Goal: Task Accomplishment & Management: Use online tool/utility

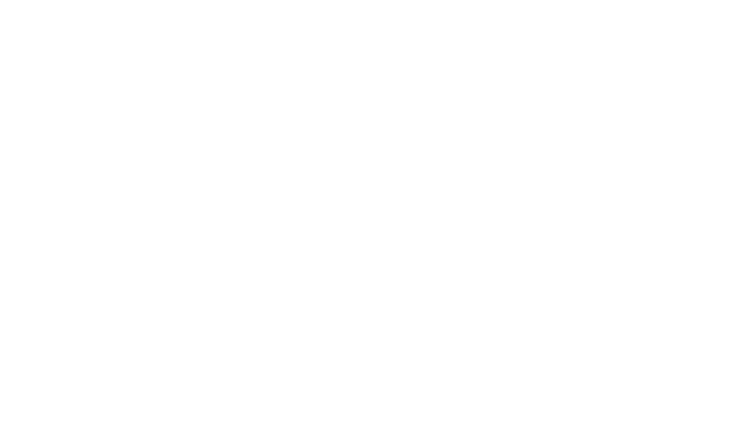
select select "Song"
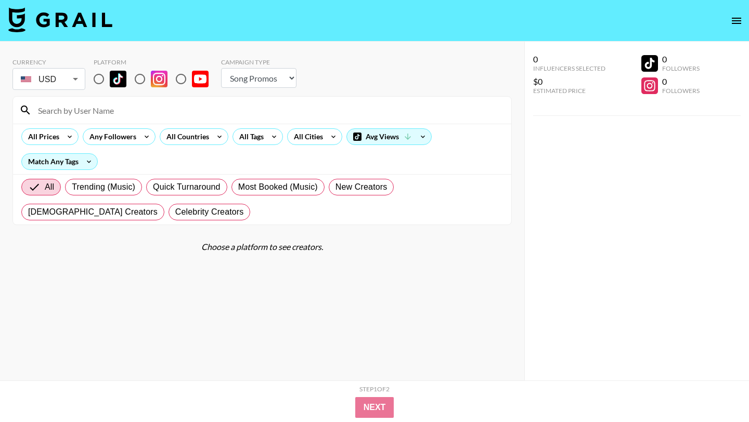
click at [97, 81] on input "radio" at bounding box center [99, 79] width 22 height 22
radio input "true"
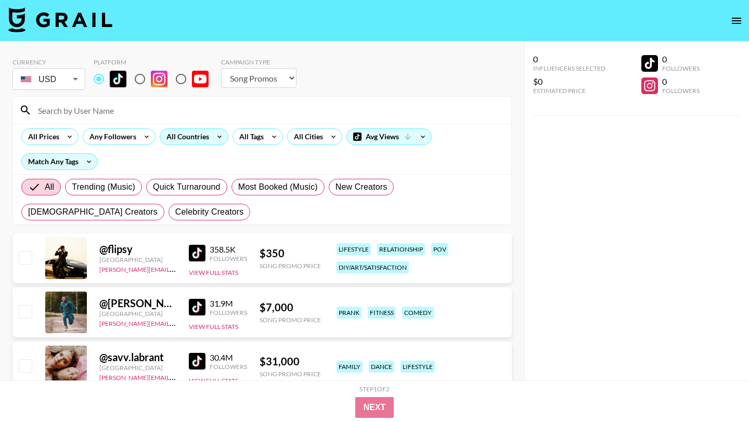
click at [214, 137] on icon at bounding box center [219, 137] width 17 height 16
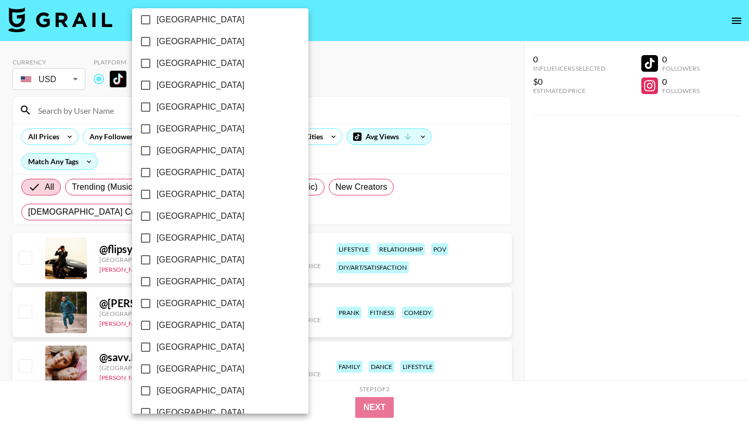
scroll to position [791, 0]
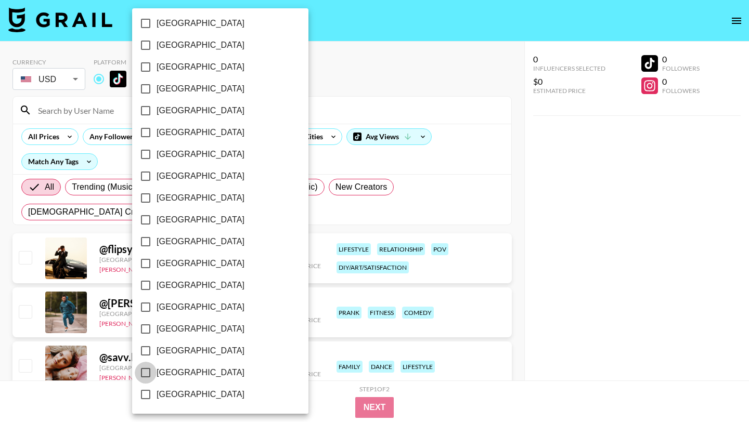
click at [146, 373] on input "[GEOGRAPHIC_DATA]" at bounding box center [146, 373] width 22 height 22
checkbox input "true"
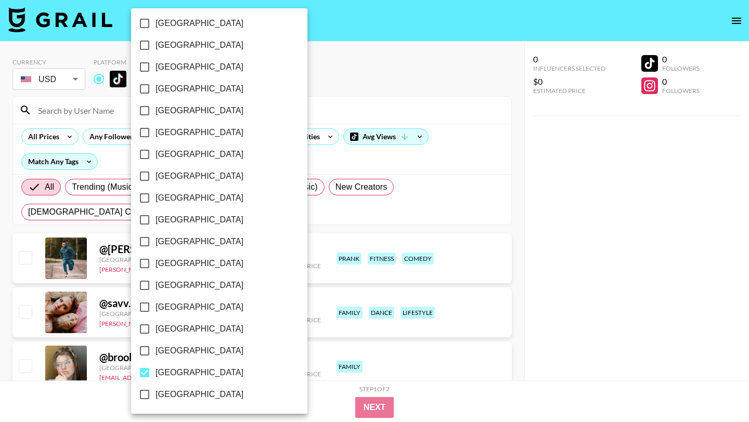
click at [358, 91] on div at bounding box center [374, 211] width 749 height 422
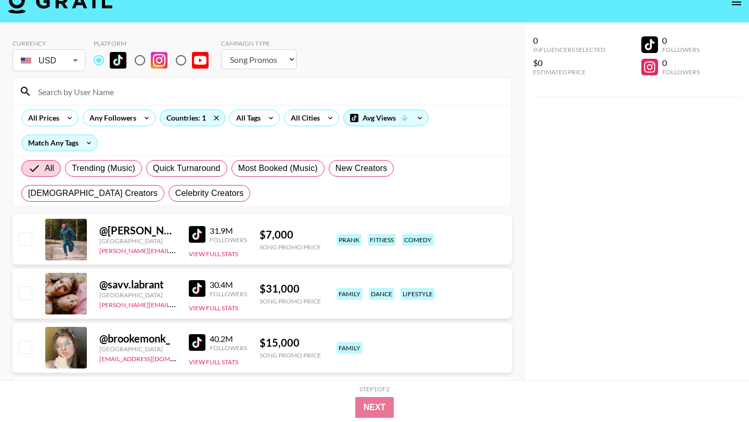
scroll to position [0, 0]
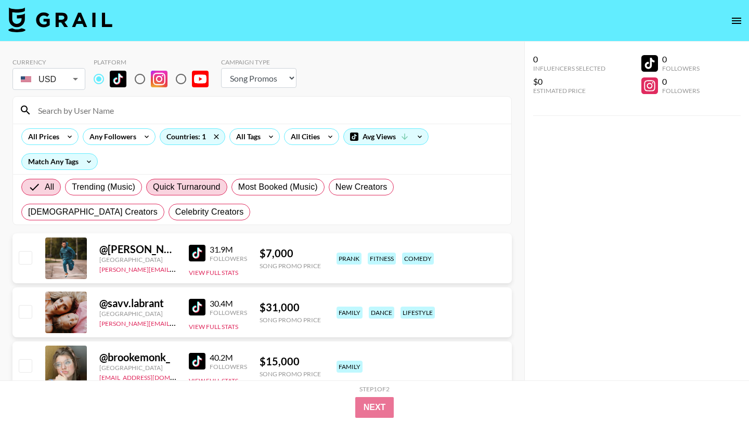
click at [173, 190] on span "Quick Turnaround" at bounding box center [187, 187] width 68 height 12
click at [153, 187] on input "Quick Turnaround" at bounding box center [153, 187] width 0 height 0
radio input "true"
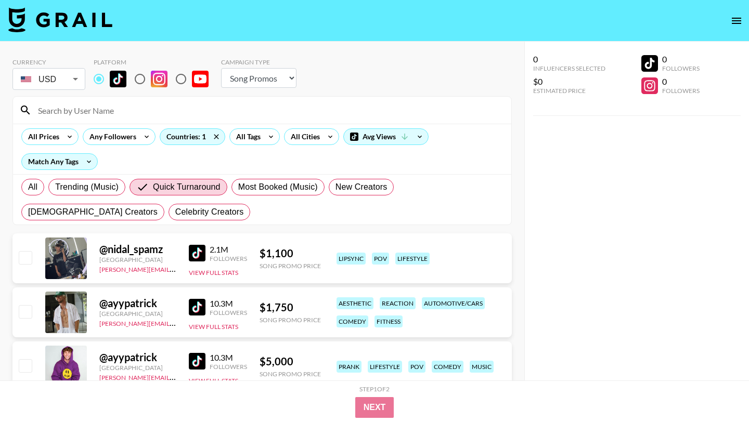
click at [197, 308] on img at bounding box center [197, 307] width 17 height 17
click at [270, 135] on icon at bounding box center [271, 137] width 17 height 16
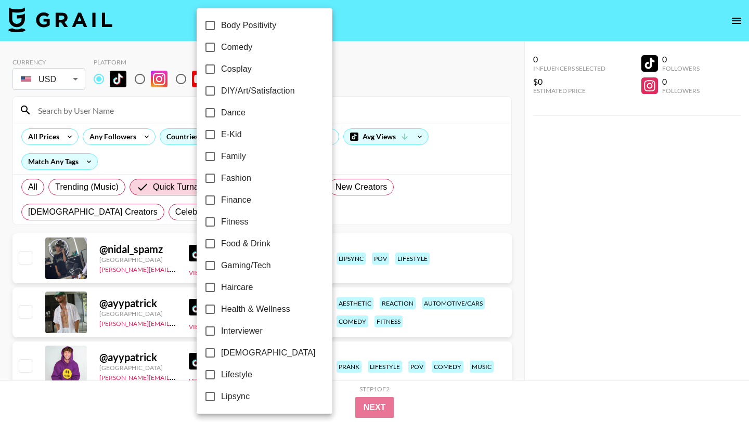
scroll to position [219, 0]
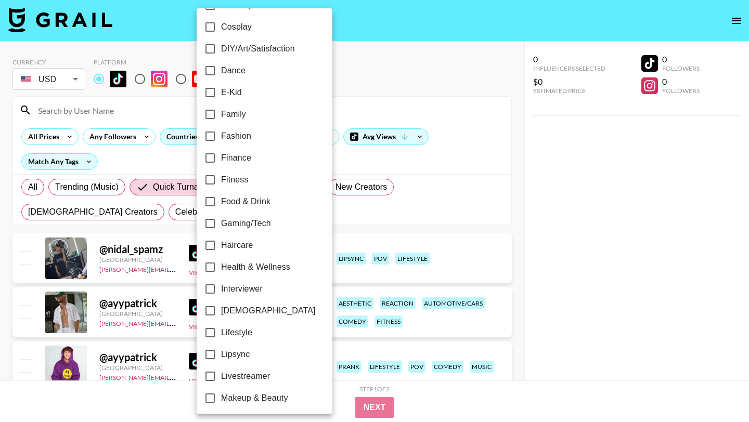
click at [210, 332] on input "Lifestyle" at bounding box center [210, 333] width 22 height 22
checkbox input "true"
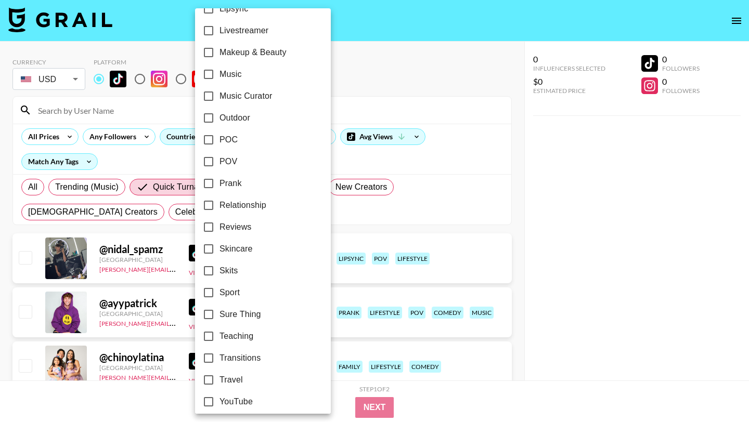
scroll to position [562, 0]
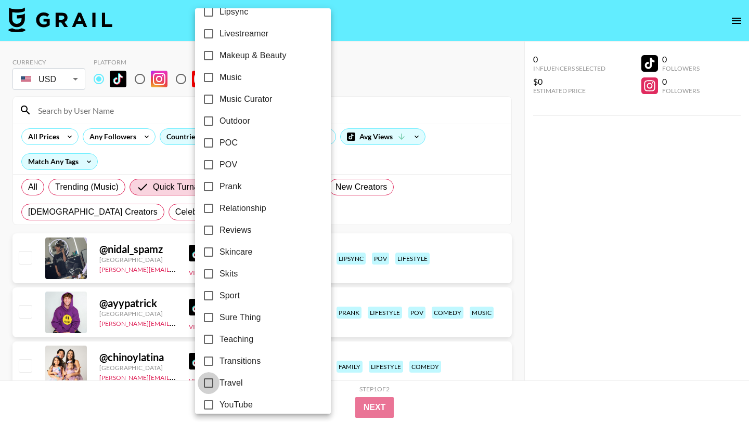
click at [211, 385] on input "Travel" at bounding box center [209, 384] width 22 height 22
checkbox input "true"
click at [458, 73] on div at bounding box center [374, 211] width 749 height 422
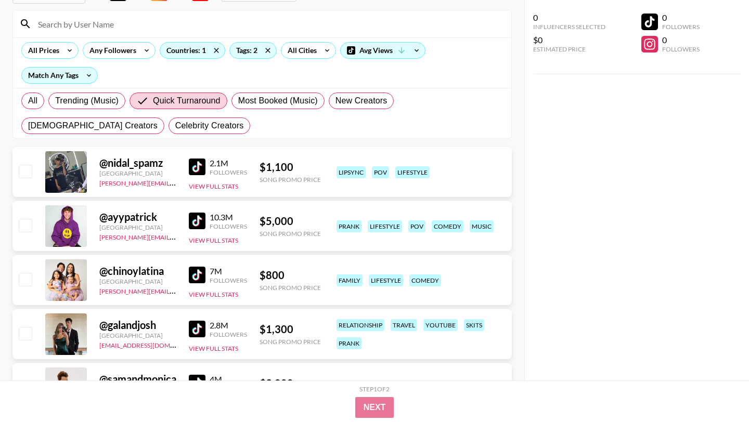
scroll to position [0, 0]
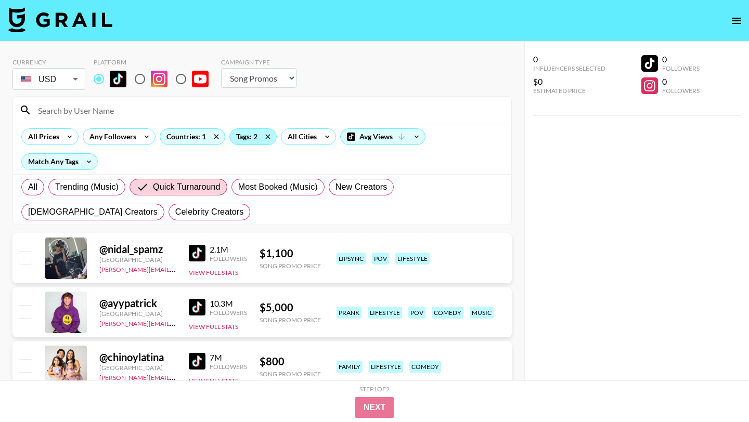
click at [248, 137] on div "Tags: 2" at bounding box center [253, 137] width 46 height 16
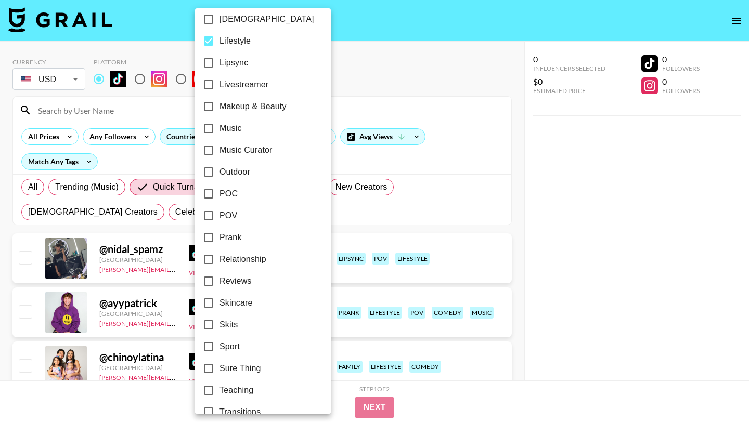
scroll to position [437, 0]
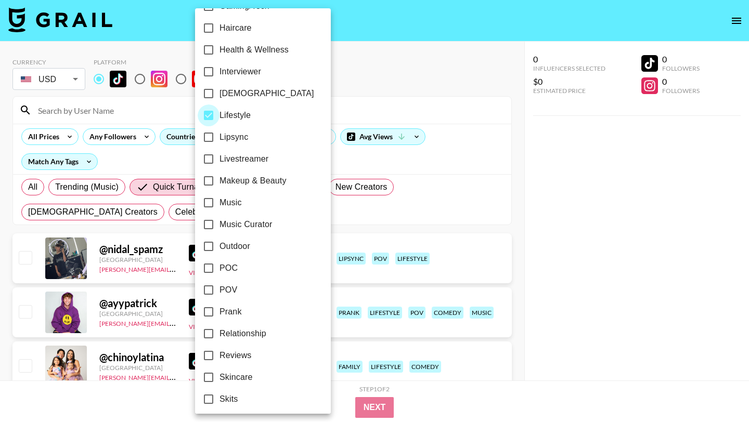
click at [207, 118] on input "Lifestyle" at bounding box center [209, 116] width 22 height 22
checkbox input "false"
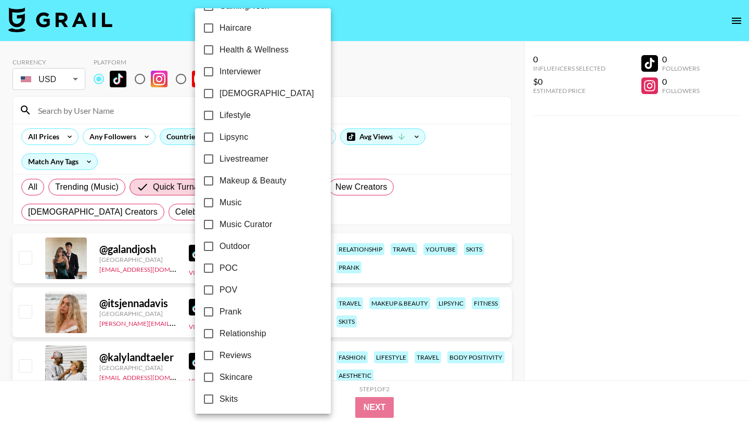
click at [379, 76] on div at bounding box center [374, 211] width 749 height 422
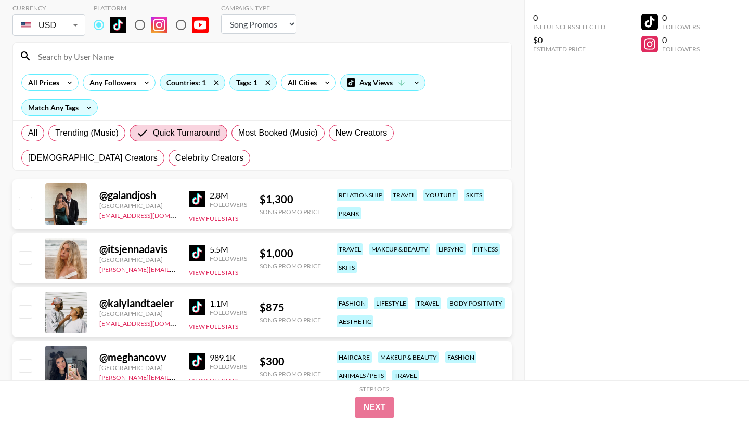
scroll to position [71, 0]
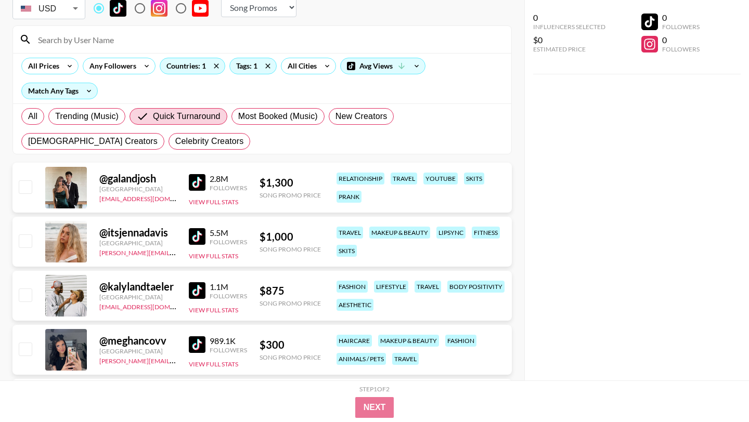
click at [193, 287] on img at bounding box center [197, 291] width 17 height 17
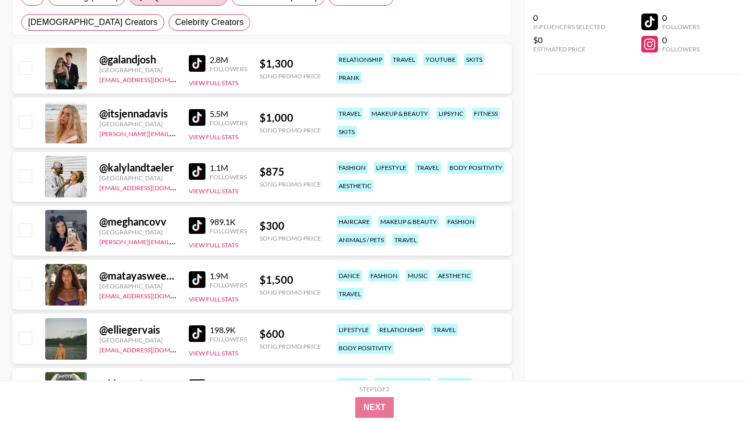
scroll to position [255, 0]
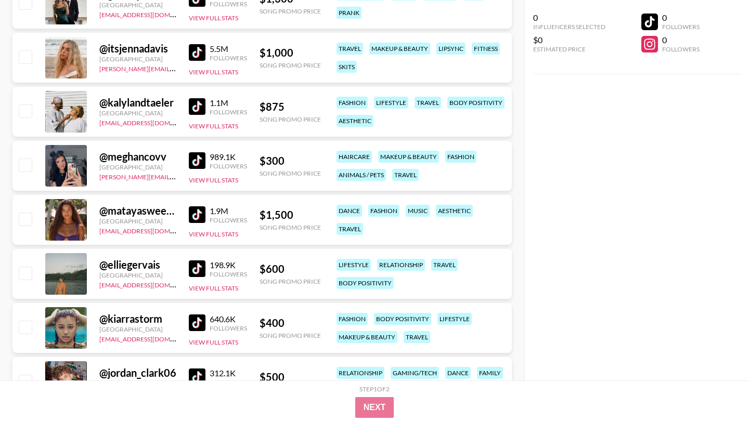
click at [196, 271] on img at bounding box center [197, 269] width 17 height 17
